Goal: Information Seeking & Learning: Learn about a topic

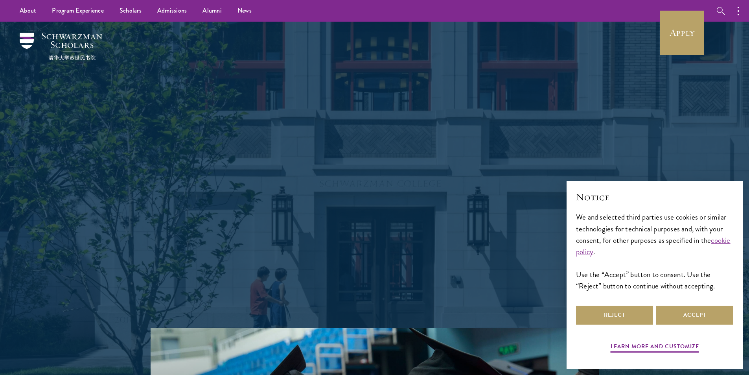
click at [344, 141] on h1 "Shape the future." at bounding box center [374, 131] width 283 height 44
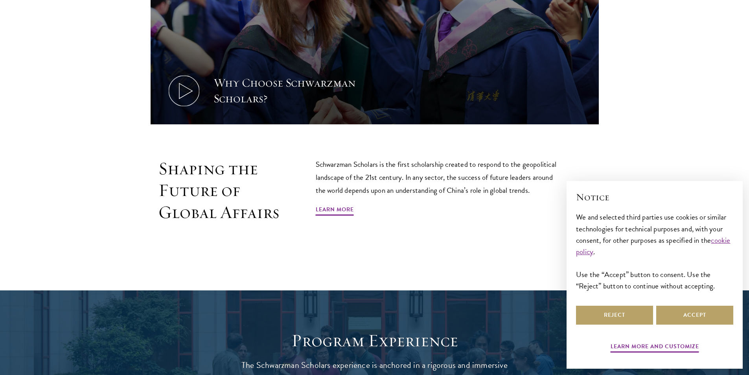
scroll to position [472, 0]
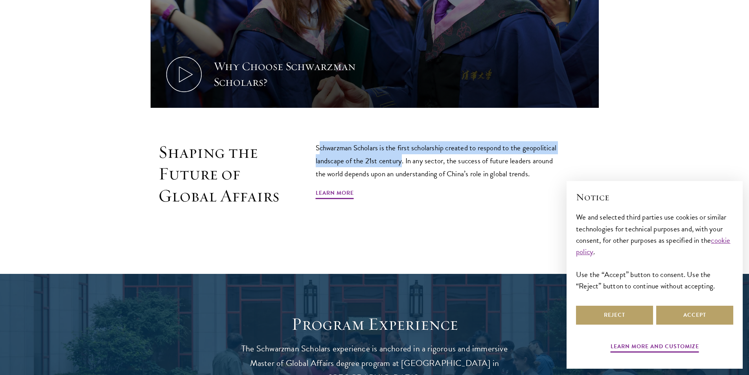
drag, startPoint x: 320, startPoint y: 151, endPoint x: 402, endPoint y: 159, distance: 82.1
click at [402, 159] on p "Schwarzman Scholars is the first scholarship created to respond to the geopolit…" at bounding box center [440, 160] width 248 height 39
click at [339, 160] on p "Schwarzman Scholars is the first scholarship created to respond to the geopolit…" at bounding box center [440, 160] width 248 height 39
drag, startPoint x: 317, startPoint y: 151, endPoint x: 402, endPoint y: 162, distance: 86.0
click at [402, 162] on p "Schwarzman Scholars is the first scholarship created to respond to the geopolit…" at bounding box center [440, 160] width 248 height 39
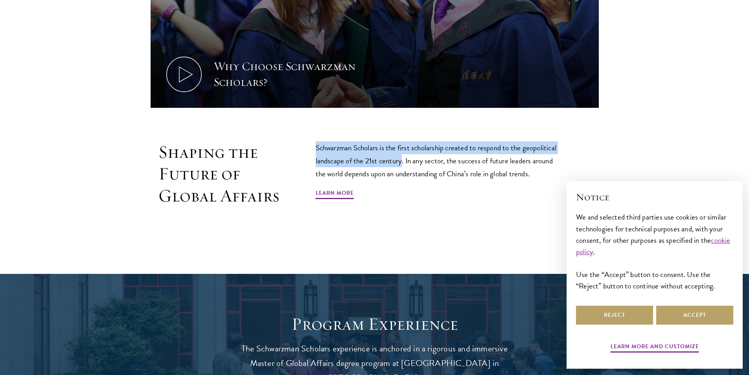
click at [397, 166] on div at bounding box center [397, 166] width 0 height 0
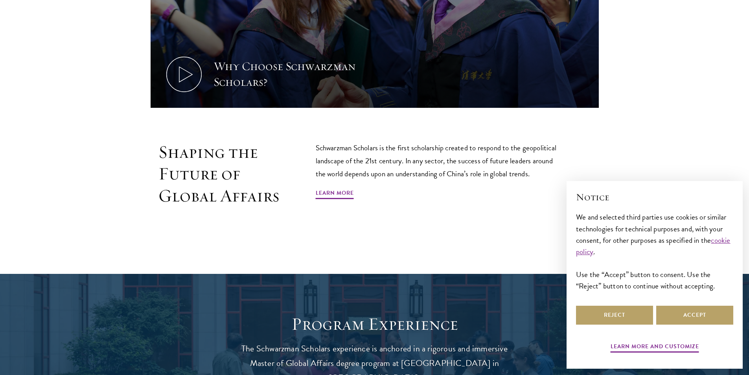
click at [455, 158] on p "Schwarzman Scholars is the first scholarship created to respond to the geopolit…" at bounding box center [440, 160] width 248 height 39
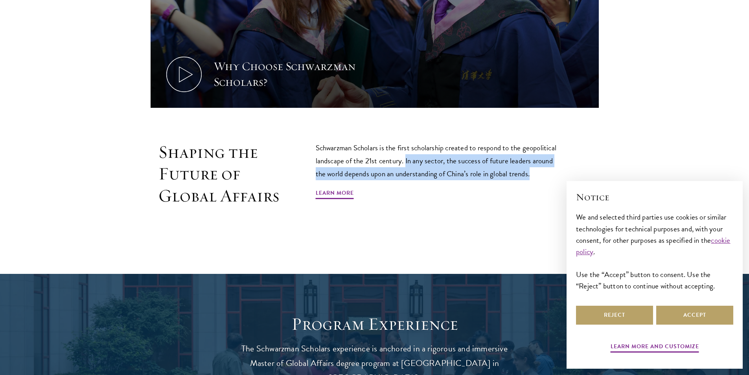
drag, startPoint x: 406, startPoint y: 161, endPoint x: 541, endPoint y: 173, distance: 136.3
click at [541, 173] on p "Schwarzman Scholars is the first scholarship created to respond to the geopolit…" at bounding box center [440, 160] width 248 height 39
click at [536, 179] on div at bounding box center [536, 179] width 0 height 0
click at [474, 170] on p "Schwarzman Scholars is the first scholarship created to respond to the geopolit…" at bounding box center [440, 160] width 248 height 39
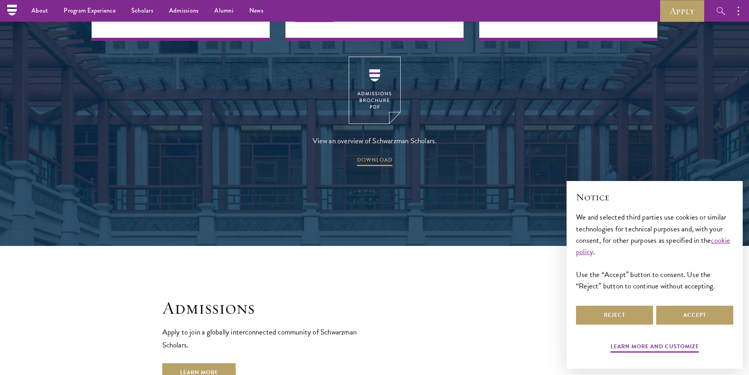
scroll to position [1101, 0]
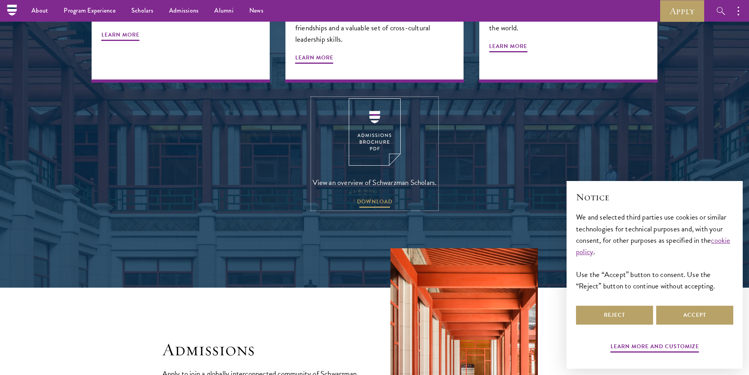
click at [364, 197] on span "DOWNLOAD" at bounding box center [374, 203] width 35 height 12
